Goal: Information Seeking & Learning: Compare options

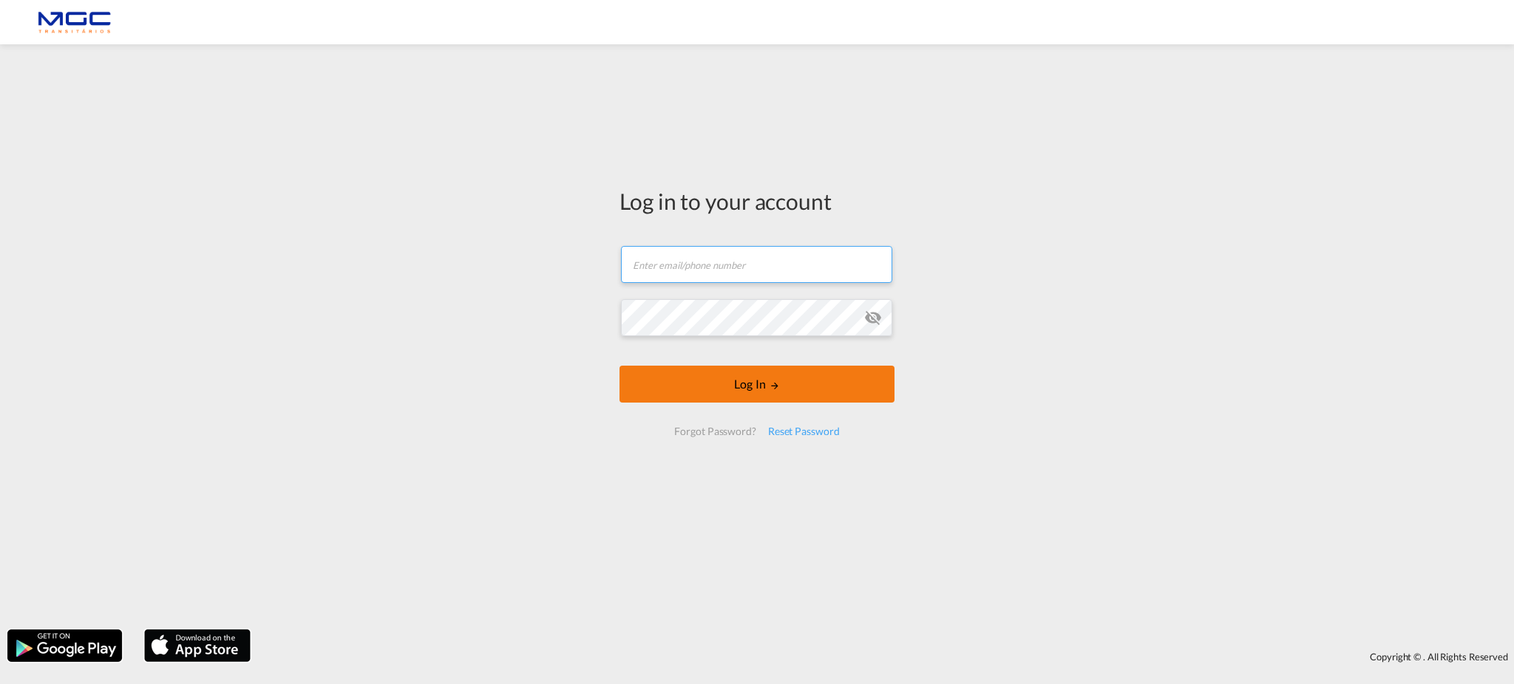
type input "[EMAIL_ADDRESS][DOMAIN_NAME]"
click at [729, 383] on button "Log In" at bounding box center [756, 384] width 275 height 37
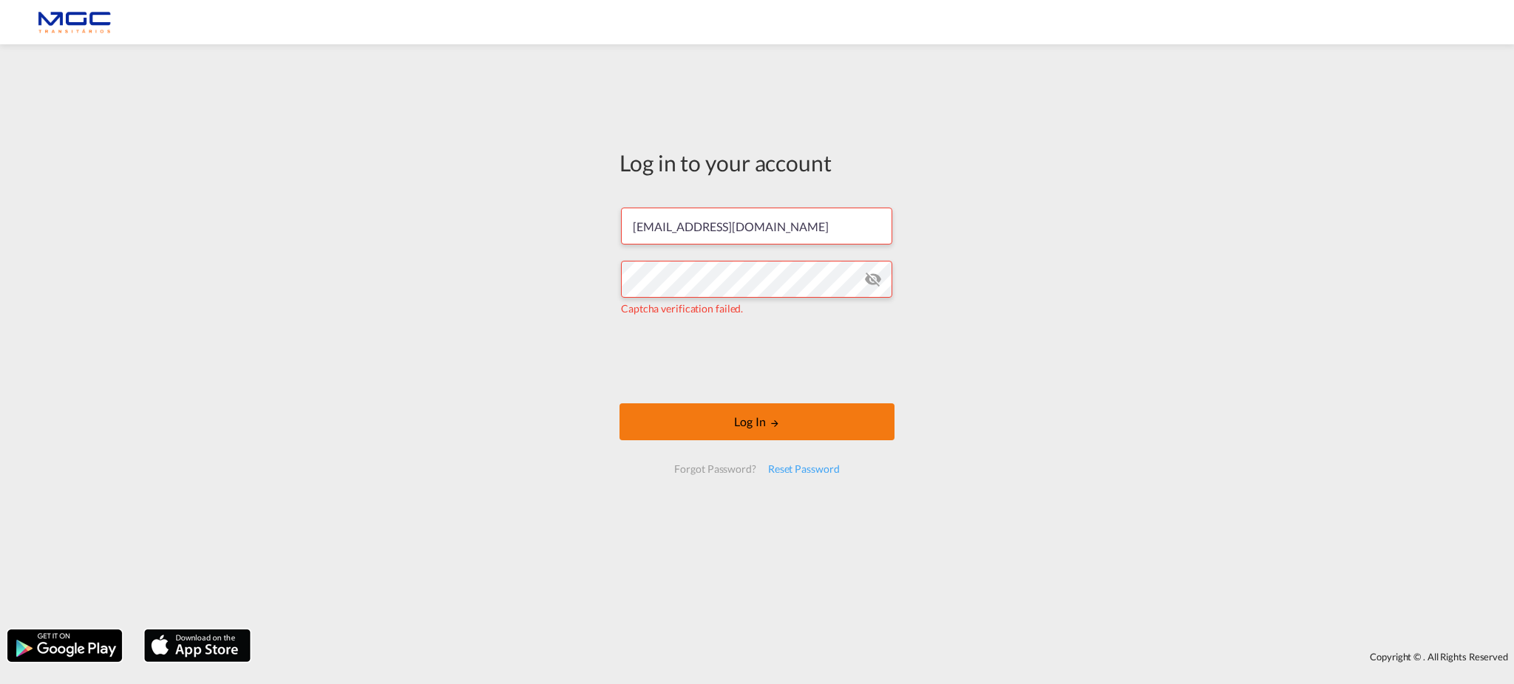
click at [793, 409] on button "Log In" at bounding box center [756, 422] width 275 height 37
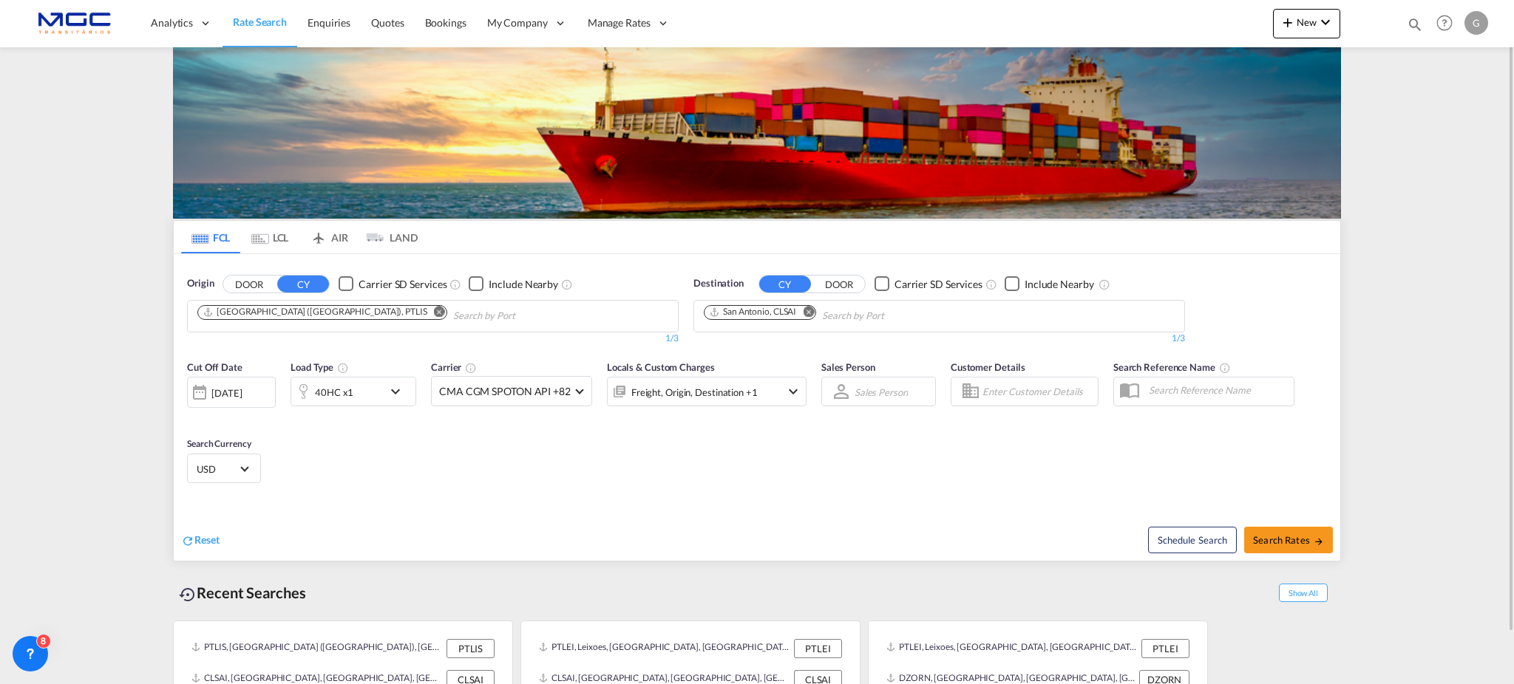
click at [845, 353] on div "Sales Person Sales Person Select Sales Person No results found Select Sales Per…" at bounding box center [878, 391] width 129 height 77
click at [803, 311] on button "Remove" at bounding box center [804, 313] width 22 height 15
click at [803, 311] on input "Chips input." at bounding box center [774, 317] width 140 height 24
type input "casablan"
click at [764, 336] on div "Casablan ca [GEOGRAPHIC_DATA] [GEOGRAPHIC_DATA]" at bounding box center [818, 350] width 281 height 44
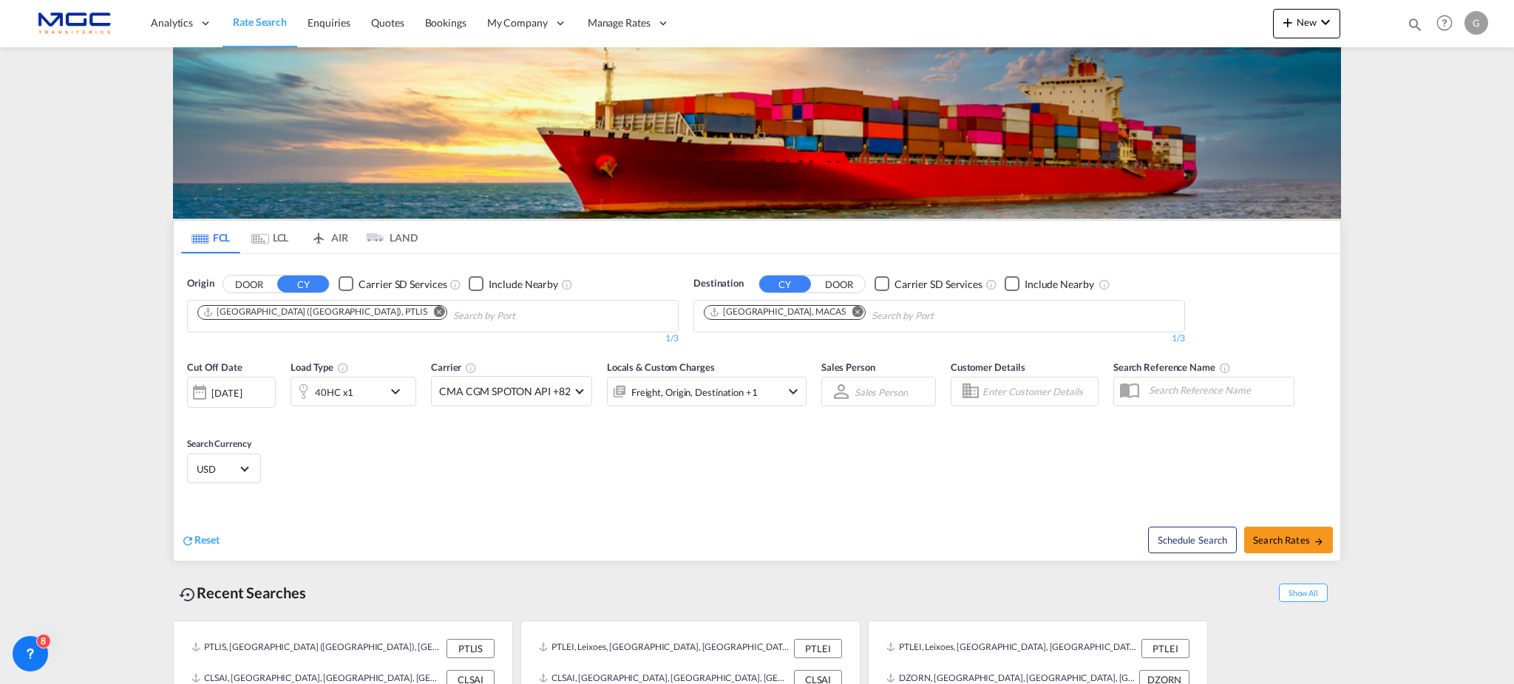
click at [387, 385] on md-icon "icon-chevron-down" at bounding box center [399, 392] width 25 height 18
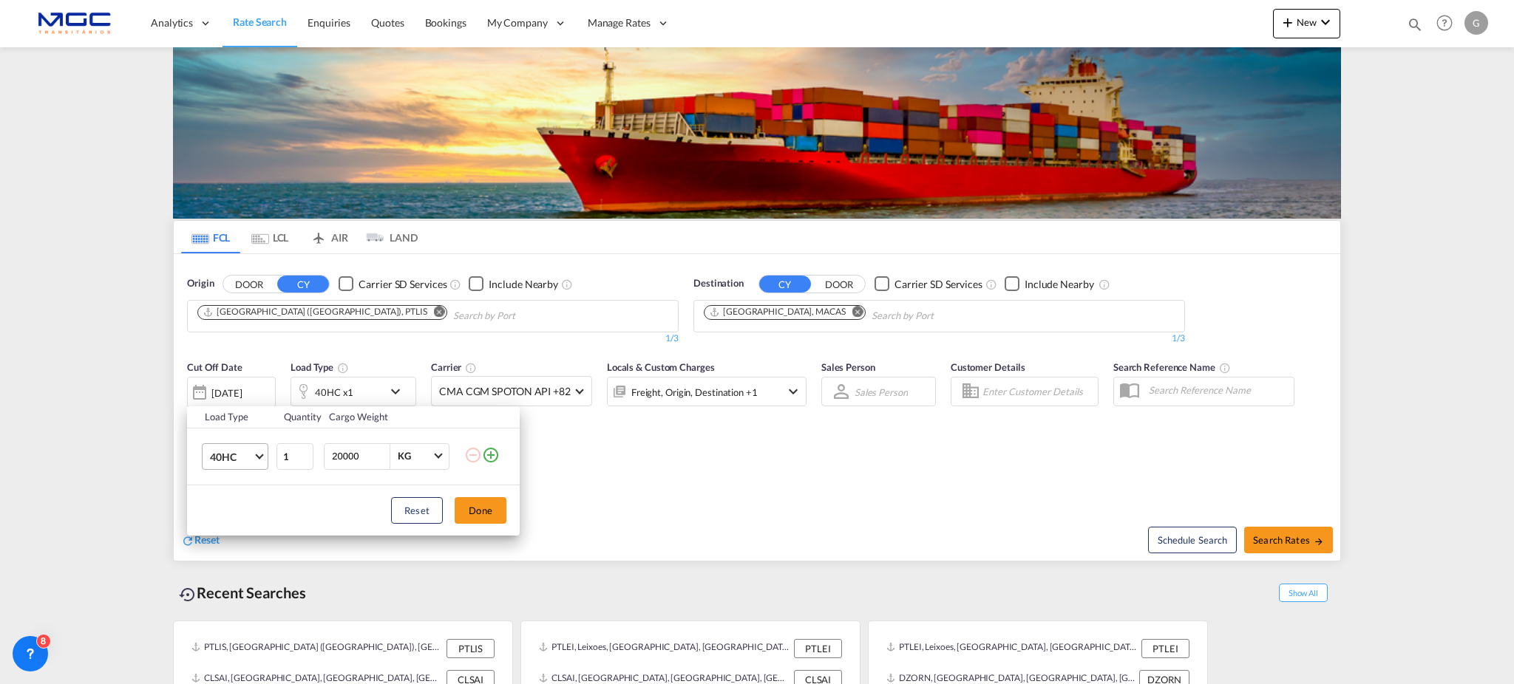
click at [250, 453] on span "40HC" at bounding box center [231, 457] width 43 height 15
drag, startPoint x: 240, startPoint y: 386, endPoint x: 347, endPoint y: 427, distance: 114.2
click at [240, 387] on md-option "20GP" at bounding box center [248, 385] width 101 height 35
click at [467, 505] on button "Done" at bounding box center [481, 510] width 52 height 27
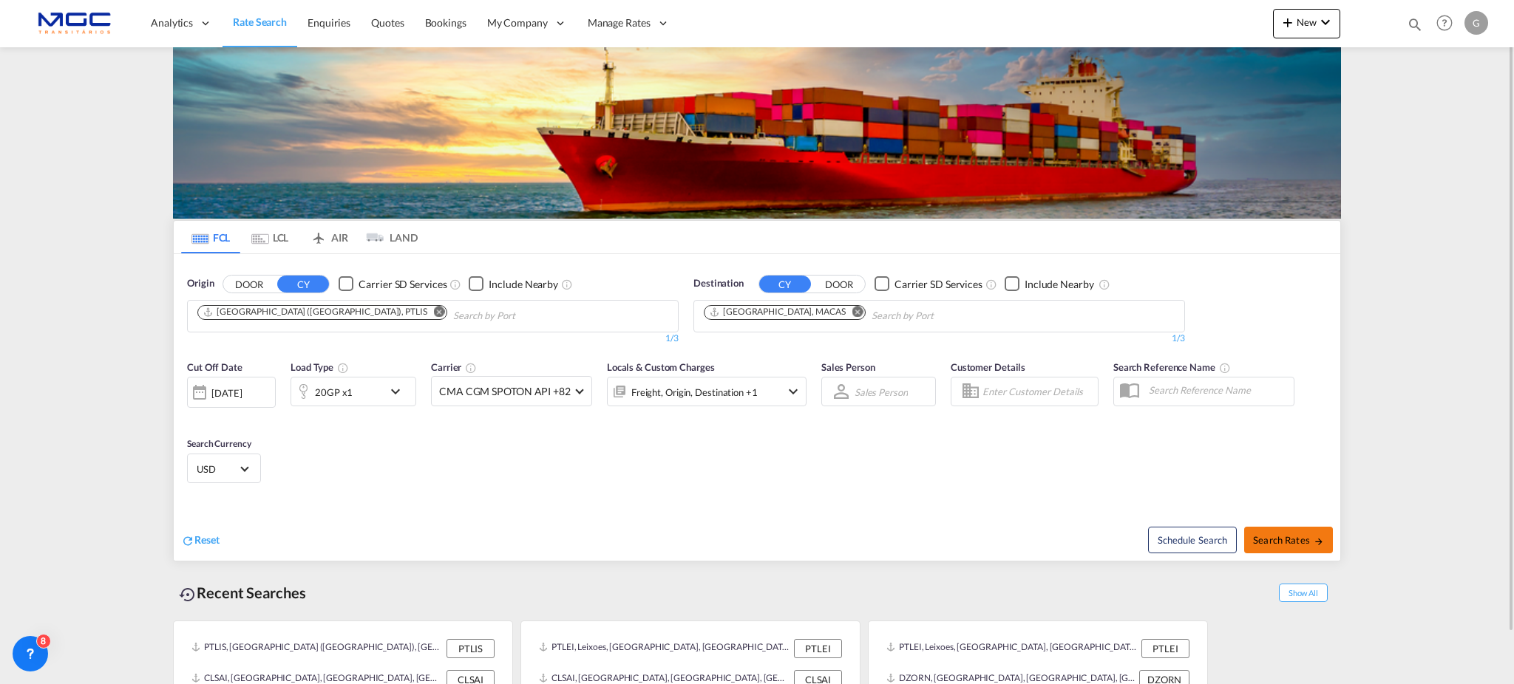
click at [1261, 537] on span "Search Rates" at bounding box center [1288, 540] width 71 height 12
type input "PTLIS to MACAS / [DATE]"
